Goal: Navigation & Orientation: Find specific page/section

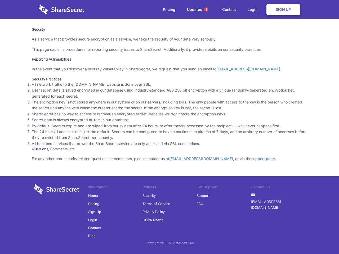
click at [170, 127] on li "By default, Secrets expire and are wiped from our system after 24 hours, or aft…" at bounding box center [169, 126] width 275 height 6
click at [206, 10] on span "1" at bounding box center [206, 9] width 4 height 4
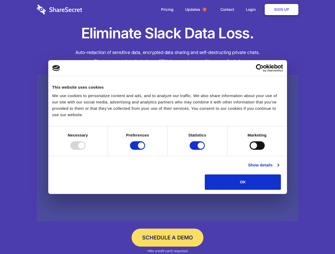
click at [85, 150] on div at bounding box center [77, 145] width 15 height 8
click at [145, 150] on input "Preferences" at bounding box center [137, 145] width 15 height 8
checkbox input "false"
click at [198, 150] on input "Statistics" at bounding box center [196, 145] width 15 height 8
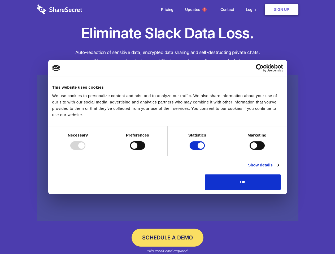
checkbox input "false"
click at [249, 150] on input "Marketing" at bounding box center [256, 145] width 15 height 8
checkbox input "true"
checkbox input "false"
checkbox input "true"
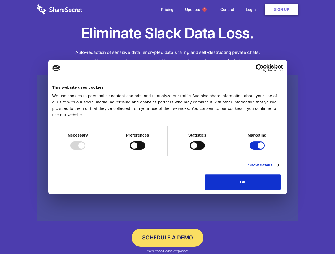
click at [278, 168] on link "Show details" at bounding box center [263, 165] width 31 height 6
